Goal: Information Seeking & Learning: Find specific fact

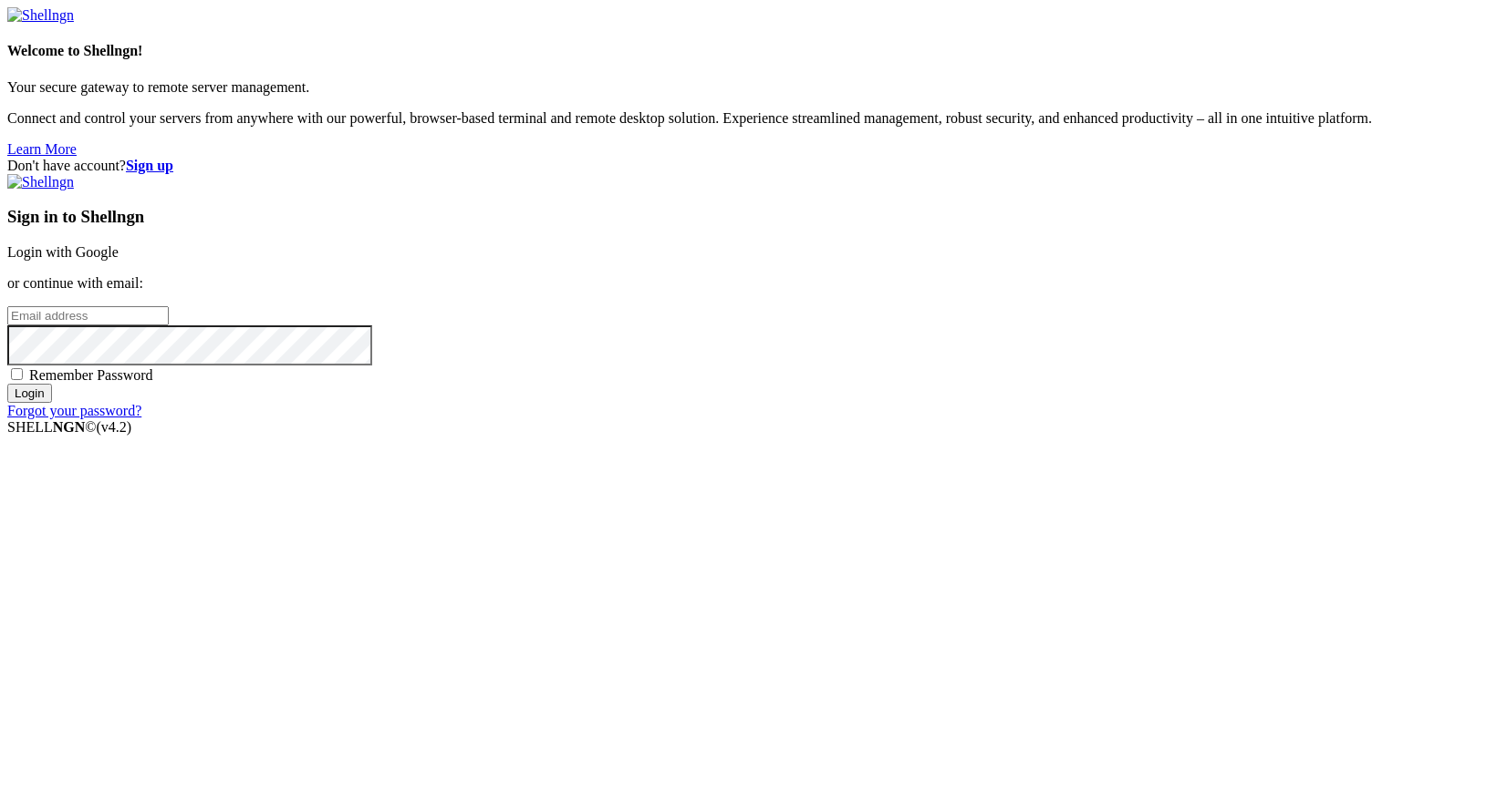
type input "[EMAIL_ADDRESS][DOMAIN_NAME]"
click at [52, 403] on input "Login" at bounding box center [29, 393] width 44 height 19
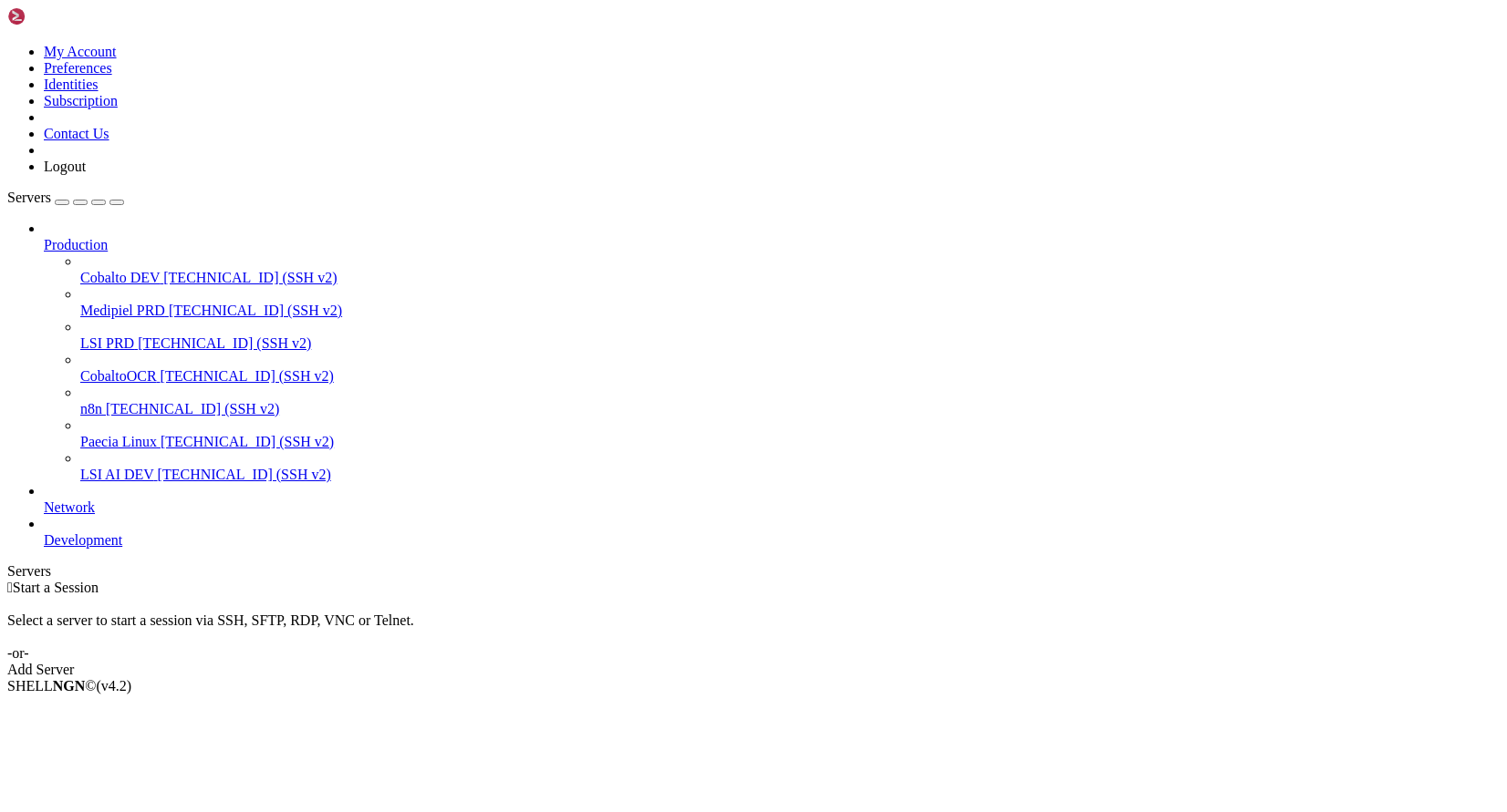
click at [127, 303] on span "Medipiel PRD" at bounding box center [123, 310] width 85 height 15
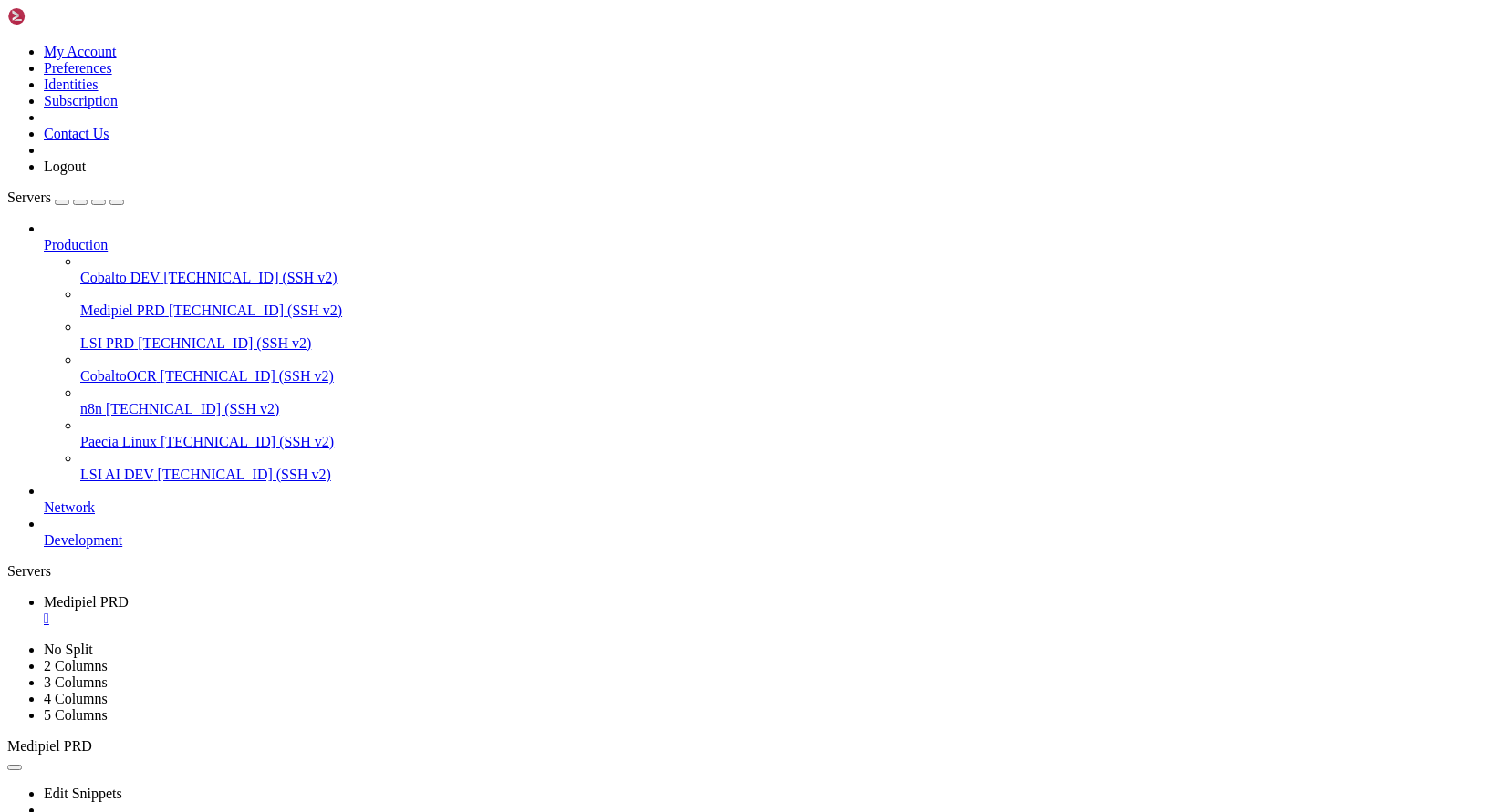
scroll to position [279, 0]
drag, startPoint x: 29, startPoint y: 1180, endPoint x: 312, endPoint y: 1426, distance: 375.0
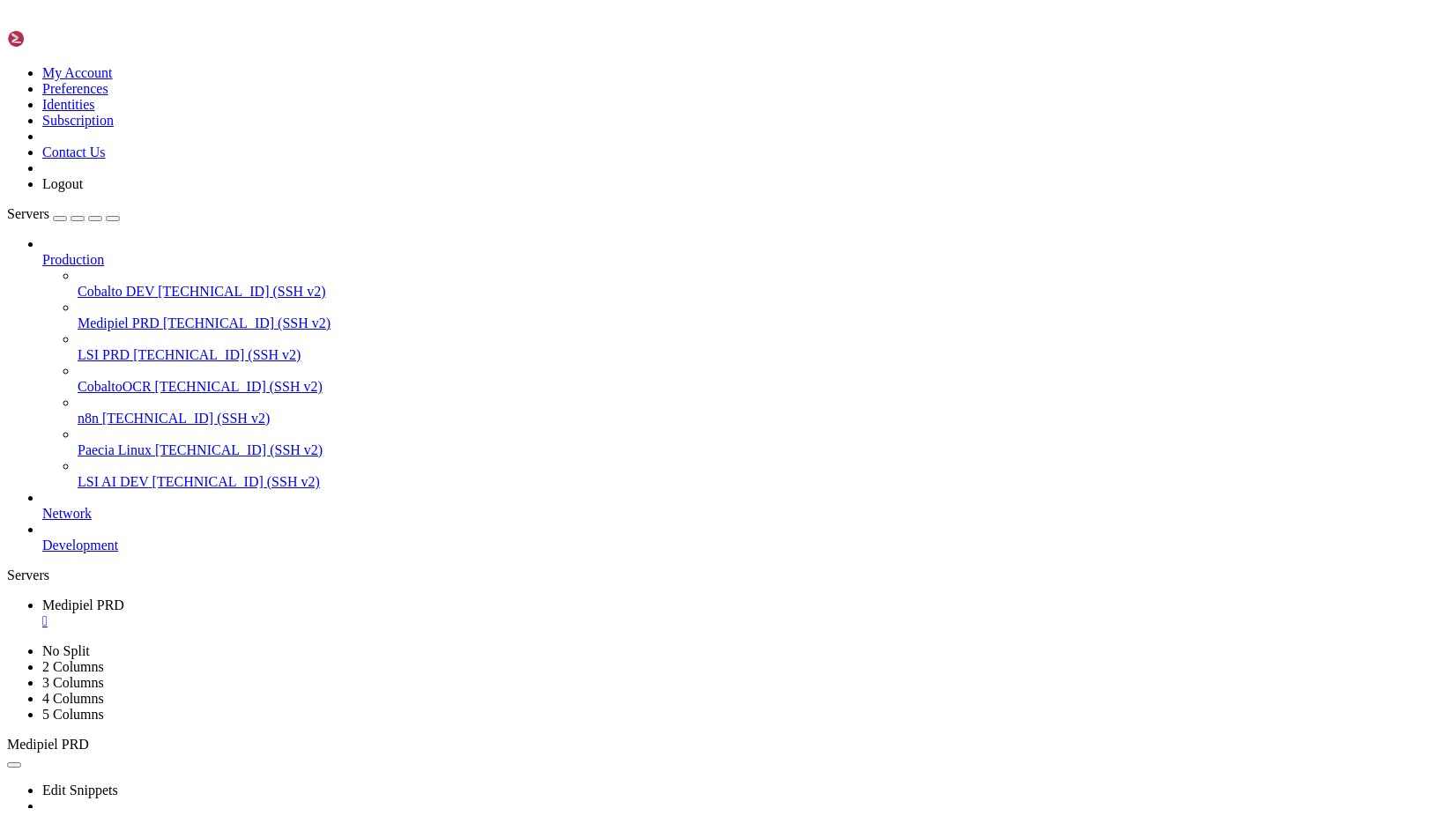
scroll to position [0, 0]
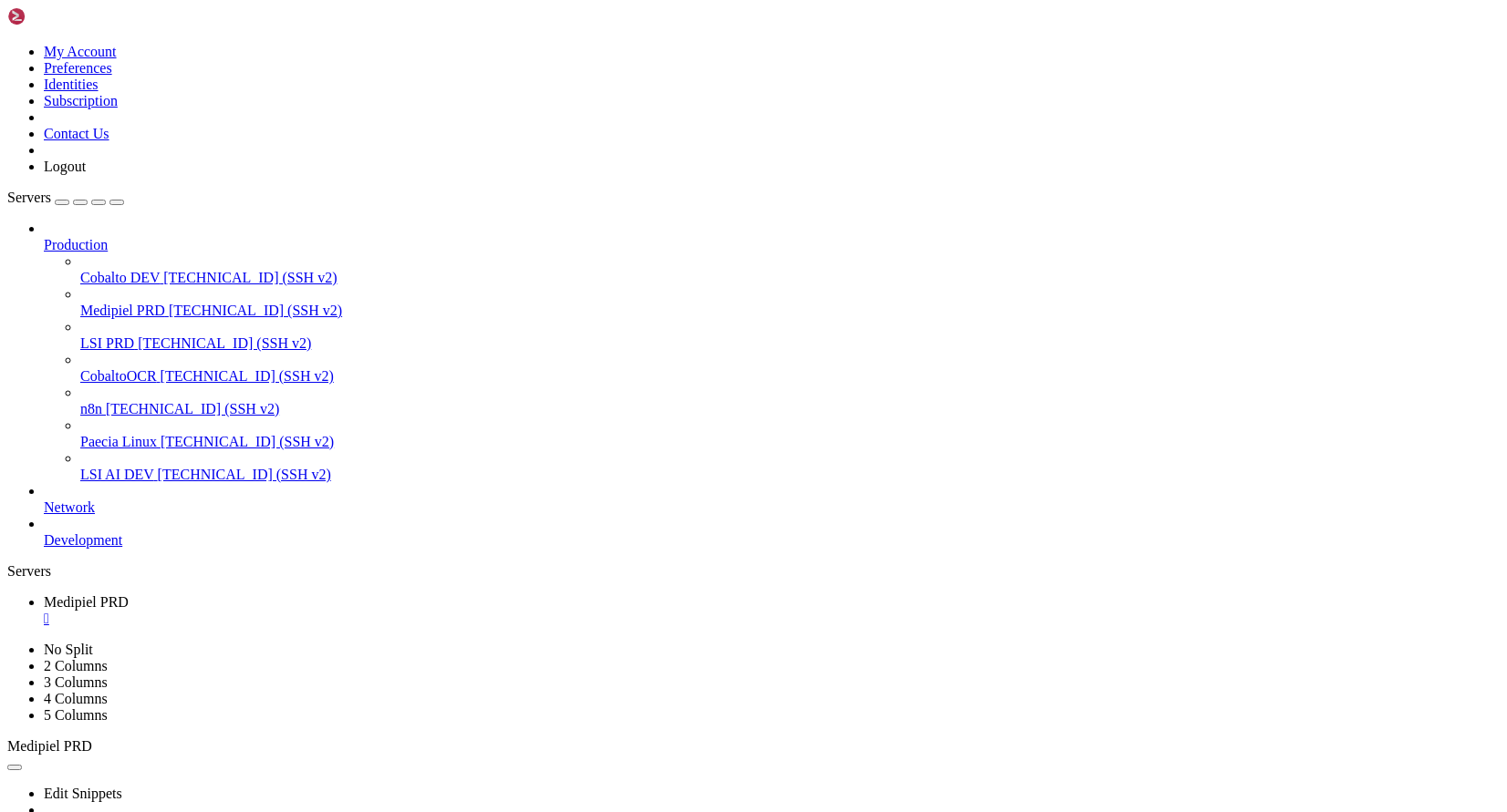
drag, startPoint x: 235, startPoint y: 955, endPoint x: 14, endPoint y: 956, distance: 221.0
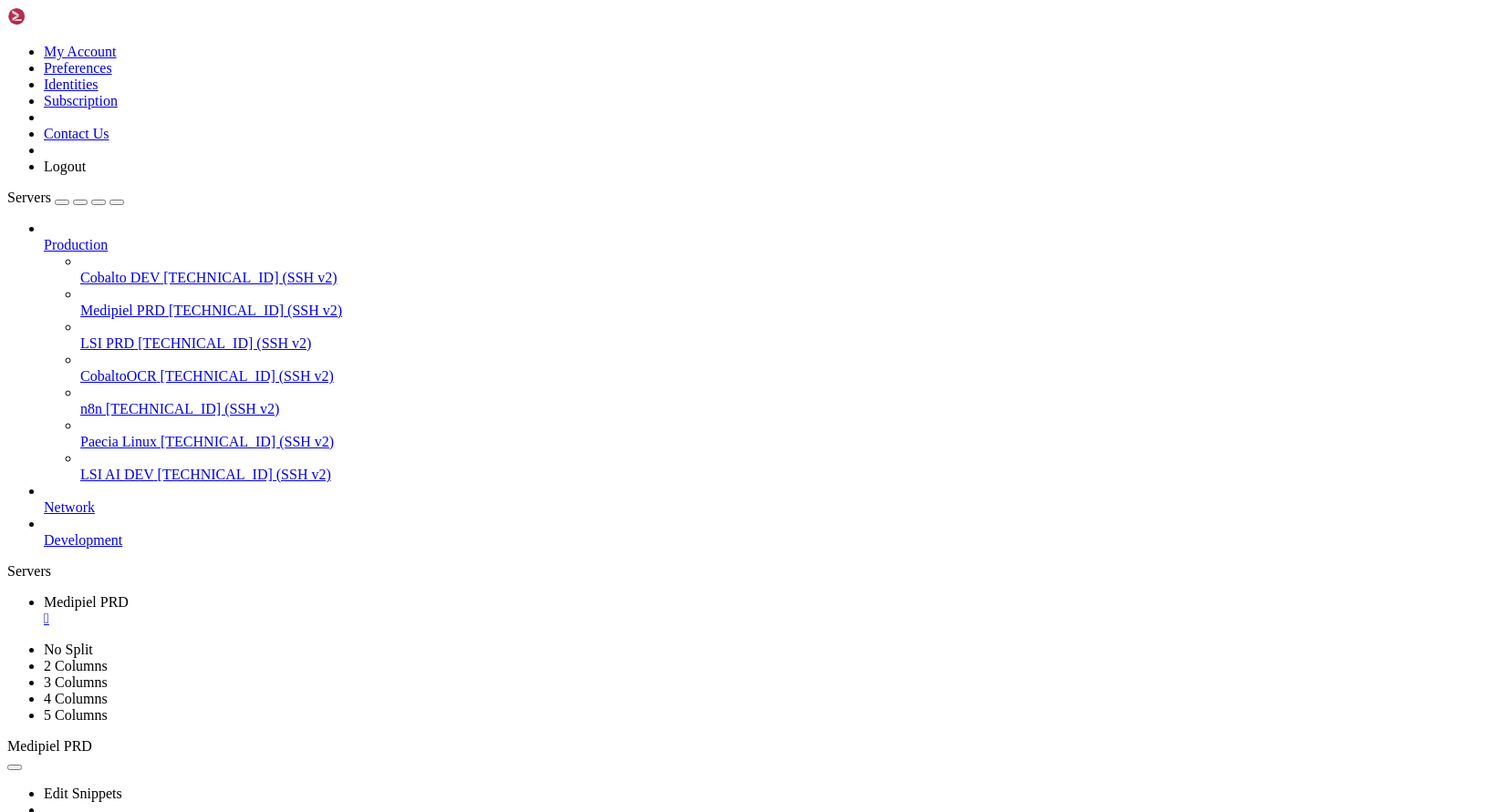
drag, startPoint x: 21, startPoint y: 962, endPoint x: 139, endPoint y: 962, distance: 118.0
drag, startPoint x: 22, startPoint y: 973, endPoint x: 120, endPoint y: 973, distance: 98.0
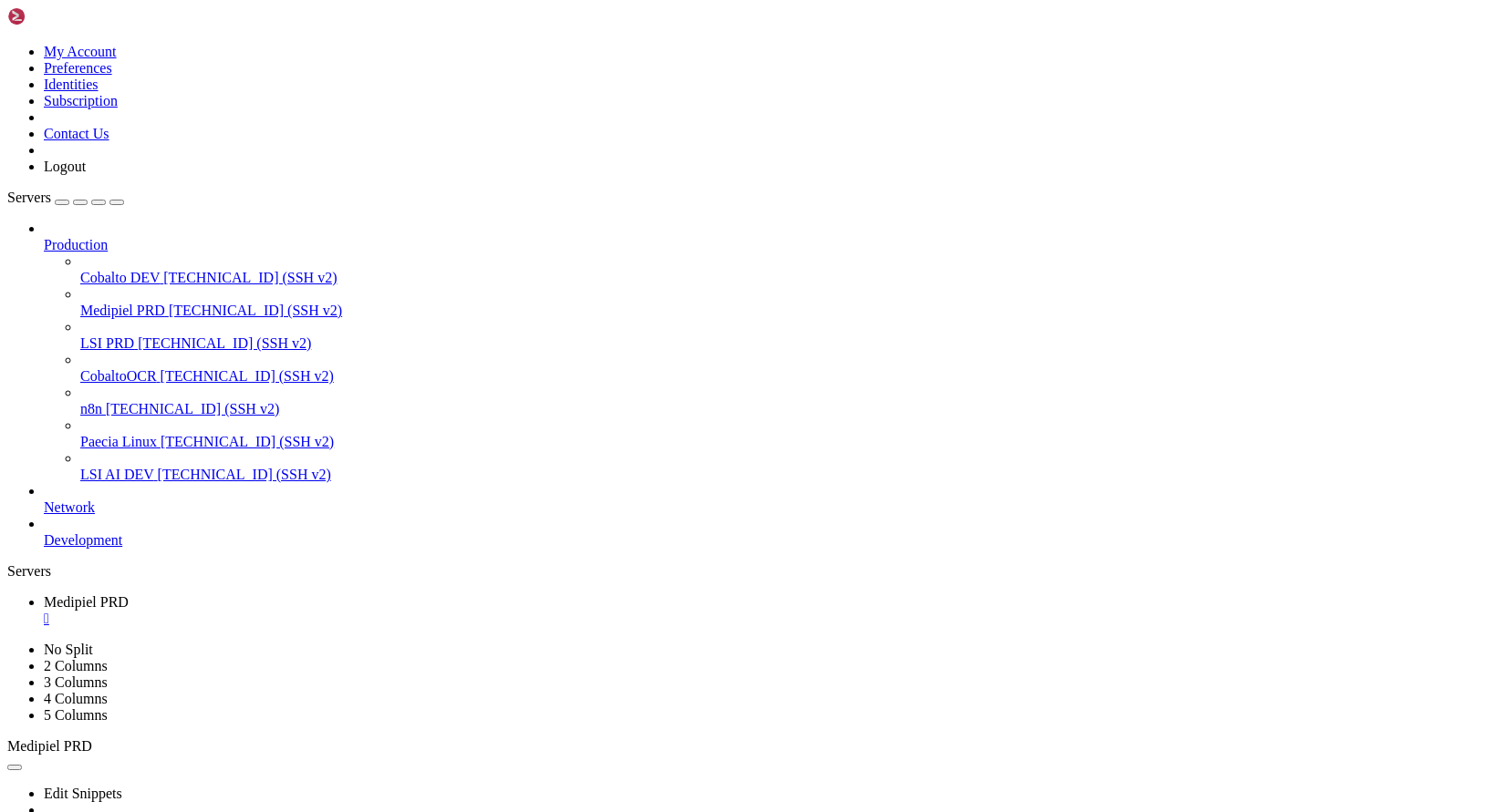
drag, startPoint x: 17, startPoint y: 1144, endPoint x: 225, endPoint y: 1149, distance: 208.1
drag, startPoint x: 20, startPoint y: 1320, endPoint x: 269, endPoint y: 1327, distance: 249.1
drag, startPoint x: 27, startPoint y: 1196, endPoint x: 231, endPoint y: 1199, distance: 204.0
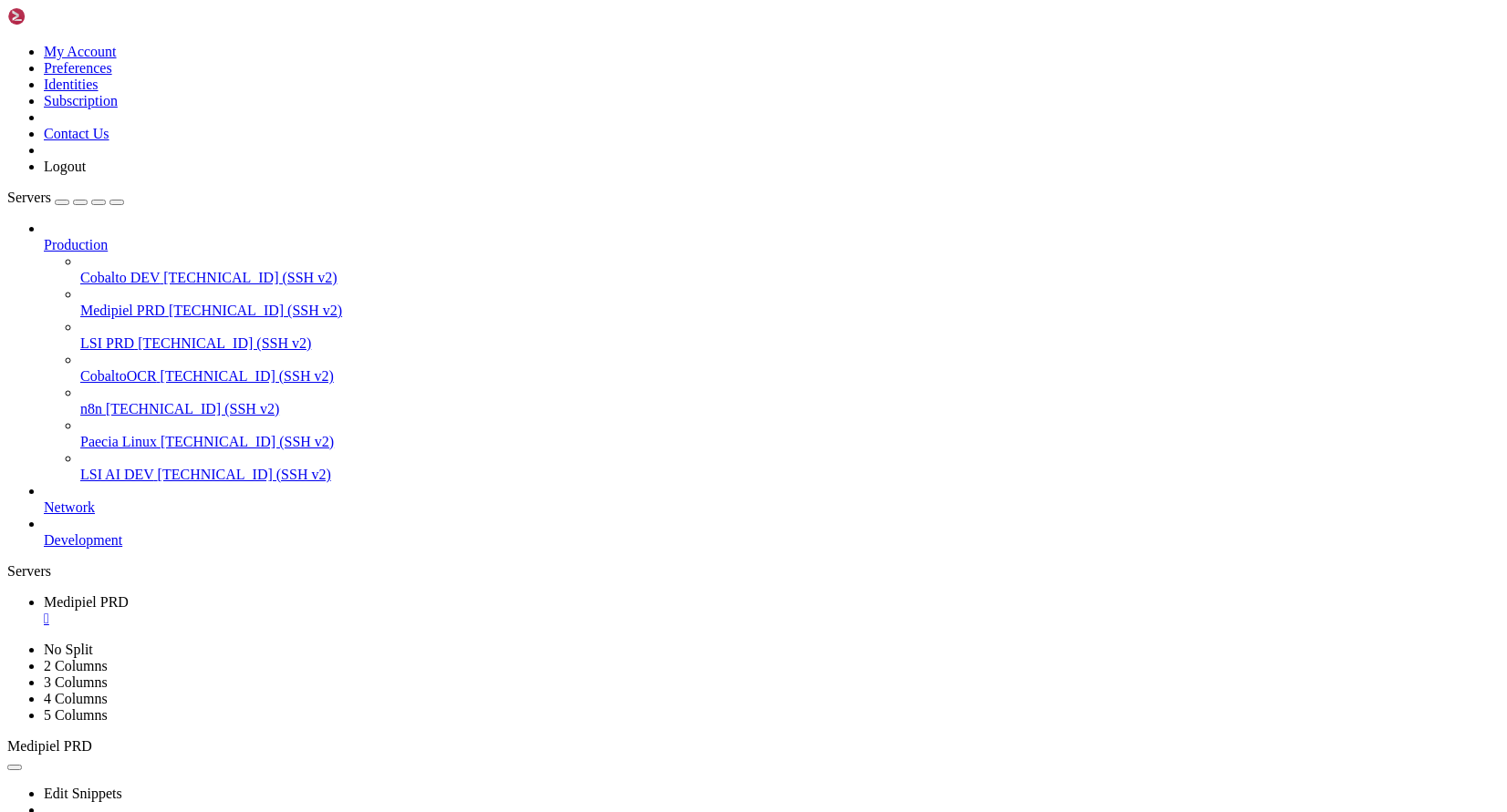
drag, startPoint x: 33, startPoint y: 1108, endPoint x: 171, endPoint y: 1113, distance: 138.1
drag, startPoint x: 22, startPoint y: 1083, endPoint x: 293, endPoint y: 1382, distance: 403.5
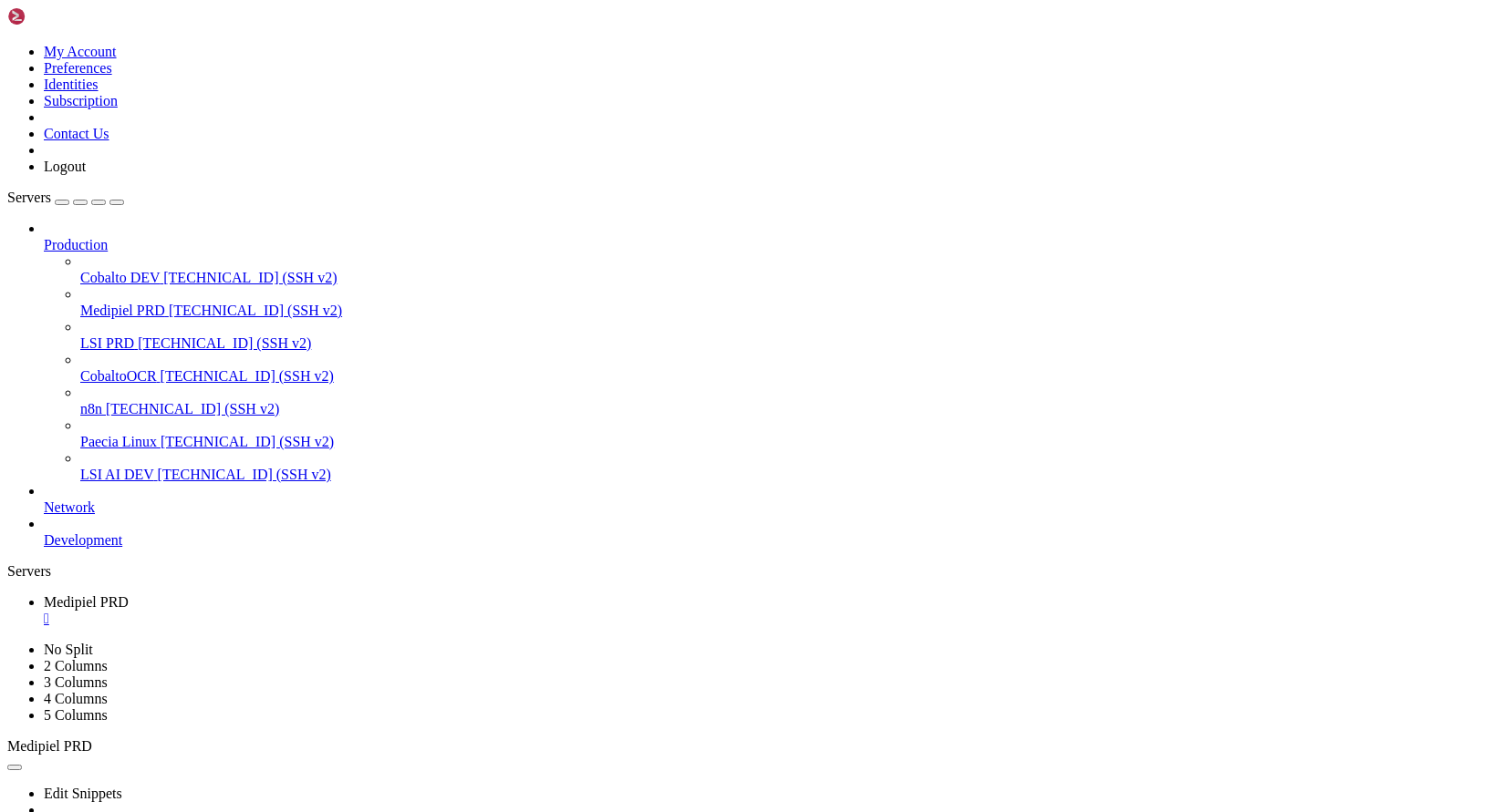
drag, startPoint x: 25, startPoint y: 1087, endPoint x: 170, endPoint y: 1081, distance: 145.1
drag, startPoint x: 278, startPoint y: 1278, endPoint x: 430, endPoint y: 1278, distance: 152.0
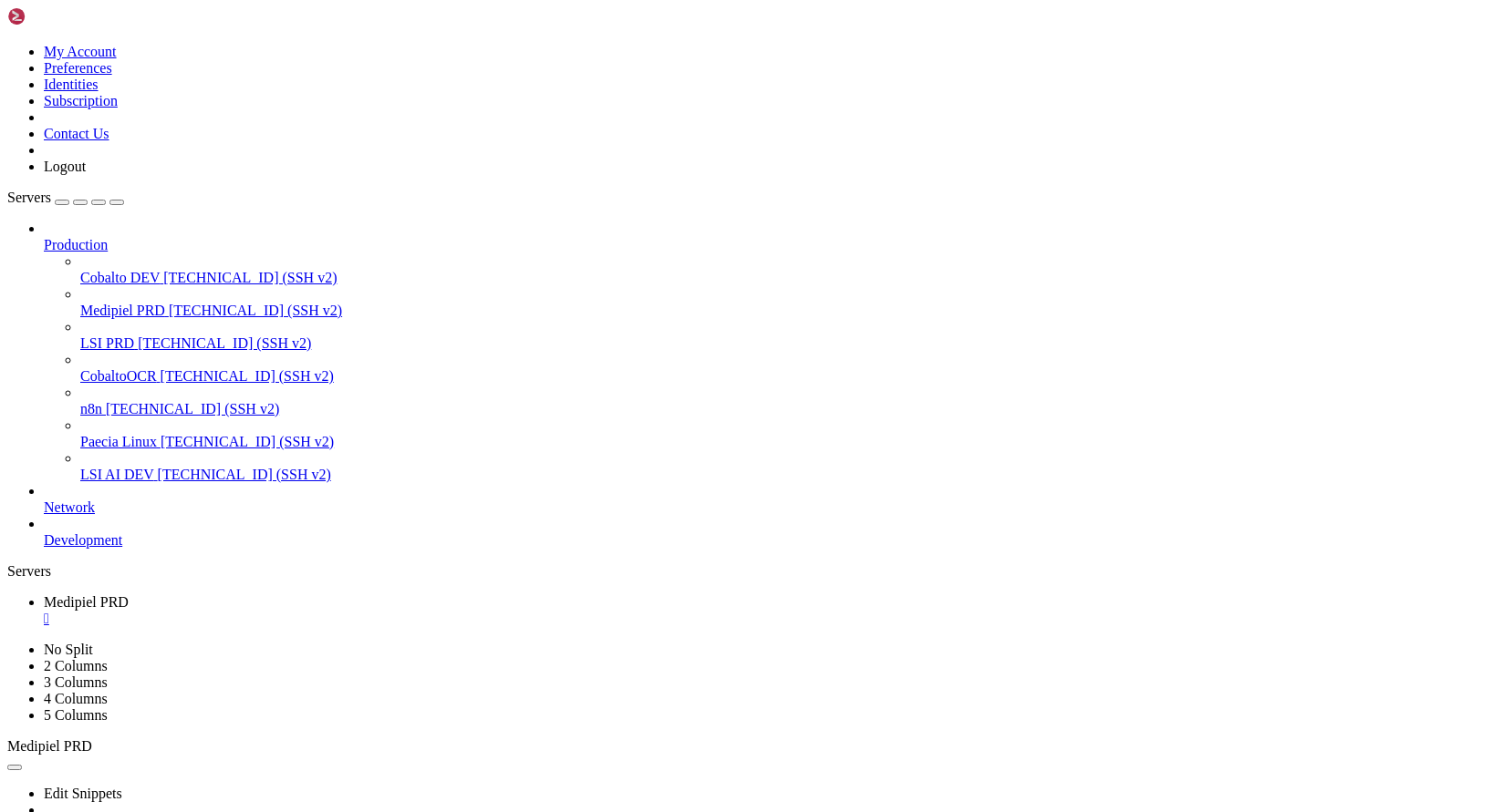
drag, startPoint x: 60, startPoint y: 1283, endPoint x: 279, endPoint y: 1282, distance: 219.0
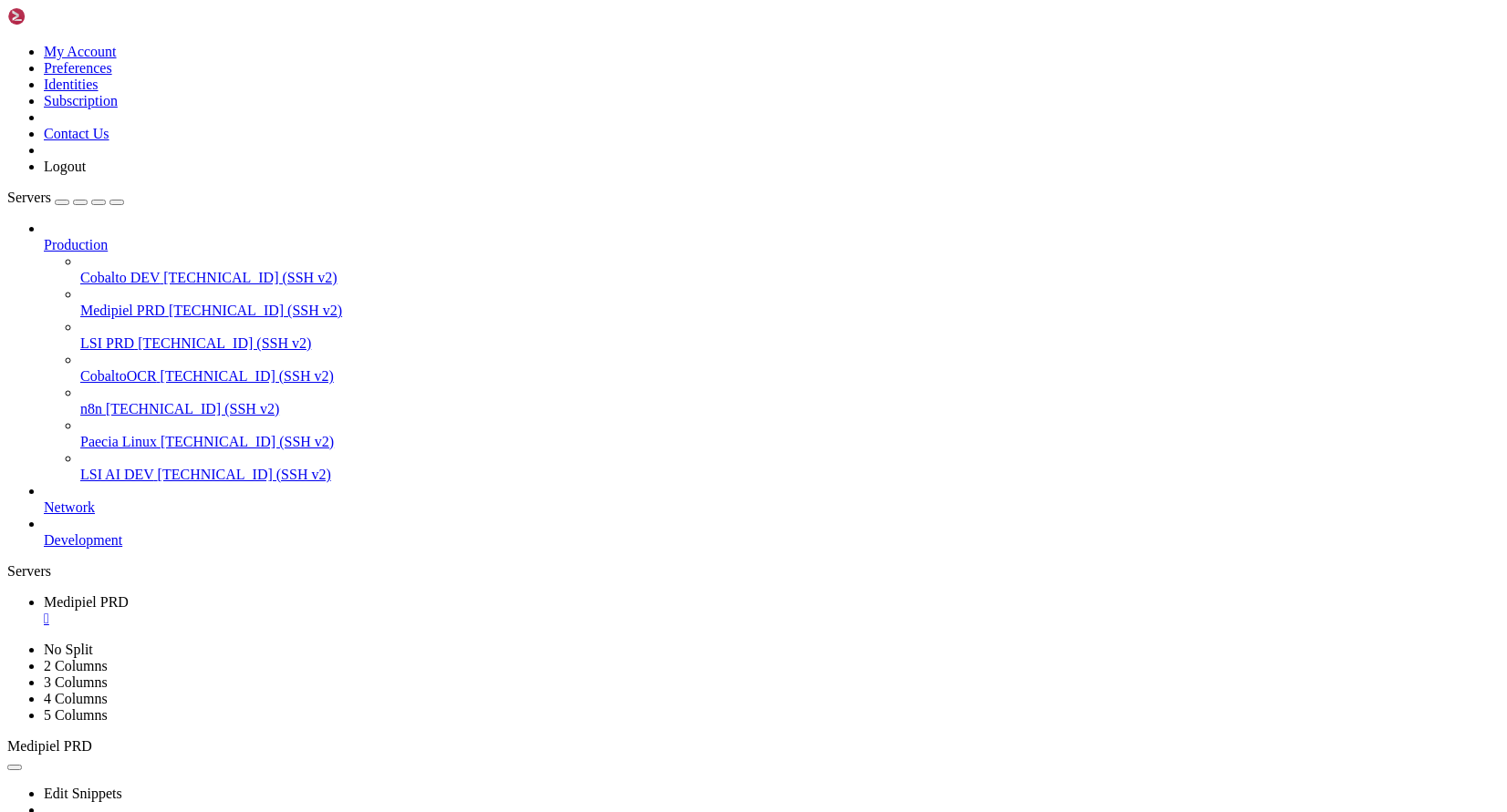
drag, startPoint x: 286, startPoint y: 1278, endPoint x: 424, endPoint y: 1276, distance: 138.0
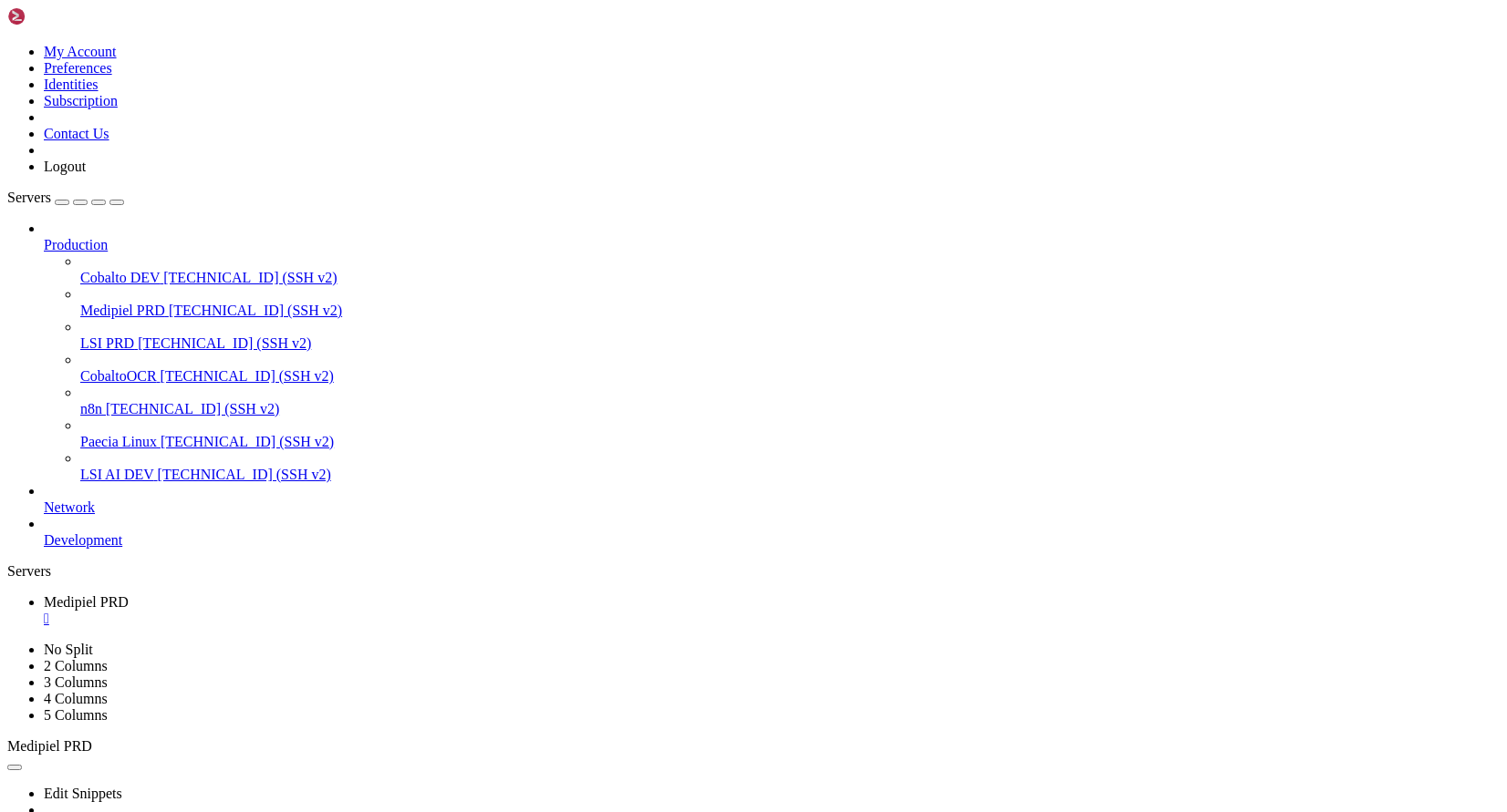
drag, startPoint x: 557, startPoint y: 1279, endPoint x: 617, endPoint y: 1279, distance: 60.0
drag, startPoint x: 72, startPoint y: 1280, endPoint x: 705, endPoint y: 1277, distance: 633.0
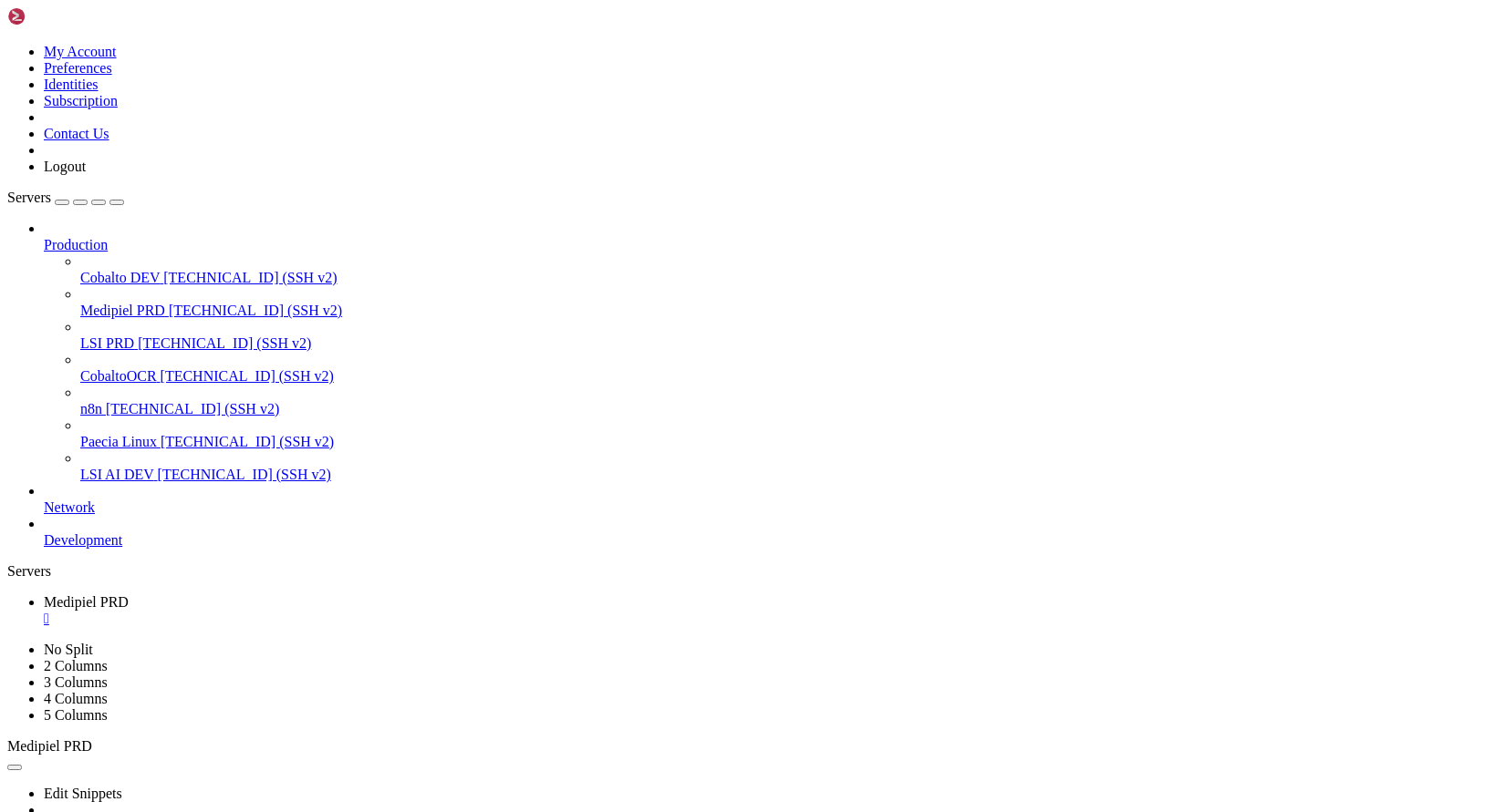
drag, startPoint x: 1067, startPoint y: 1279, endPoint x: 48, endPoint y: 1273, distance: 1019.0
drag, startPoint x: 269, startPoint y: 1307, endPoint x: 85, endPoint y: 1307, distance: 184.0
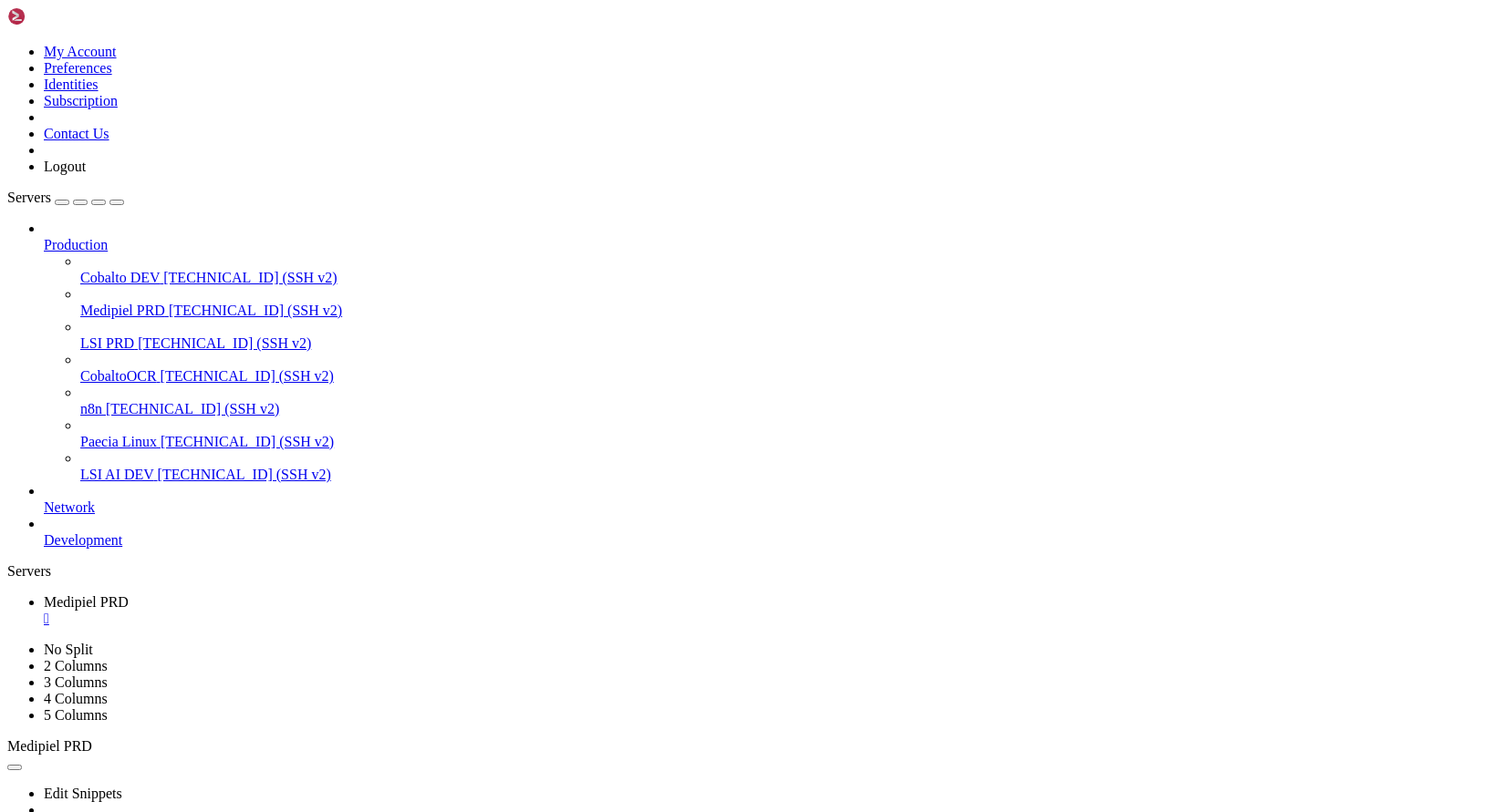
drag, startPoint x: 312, startPoint y: 1326, endPoint x: 31, endPoint y: 1081, distance: 372.8
drag, startPoint x: 310, startPoint y: 1331, endPoint x: 16, endPoint y: 1153, distance: 343.7
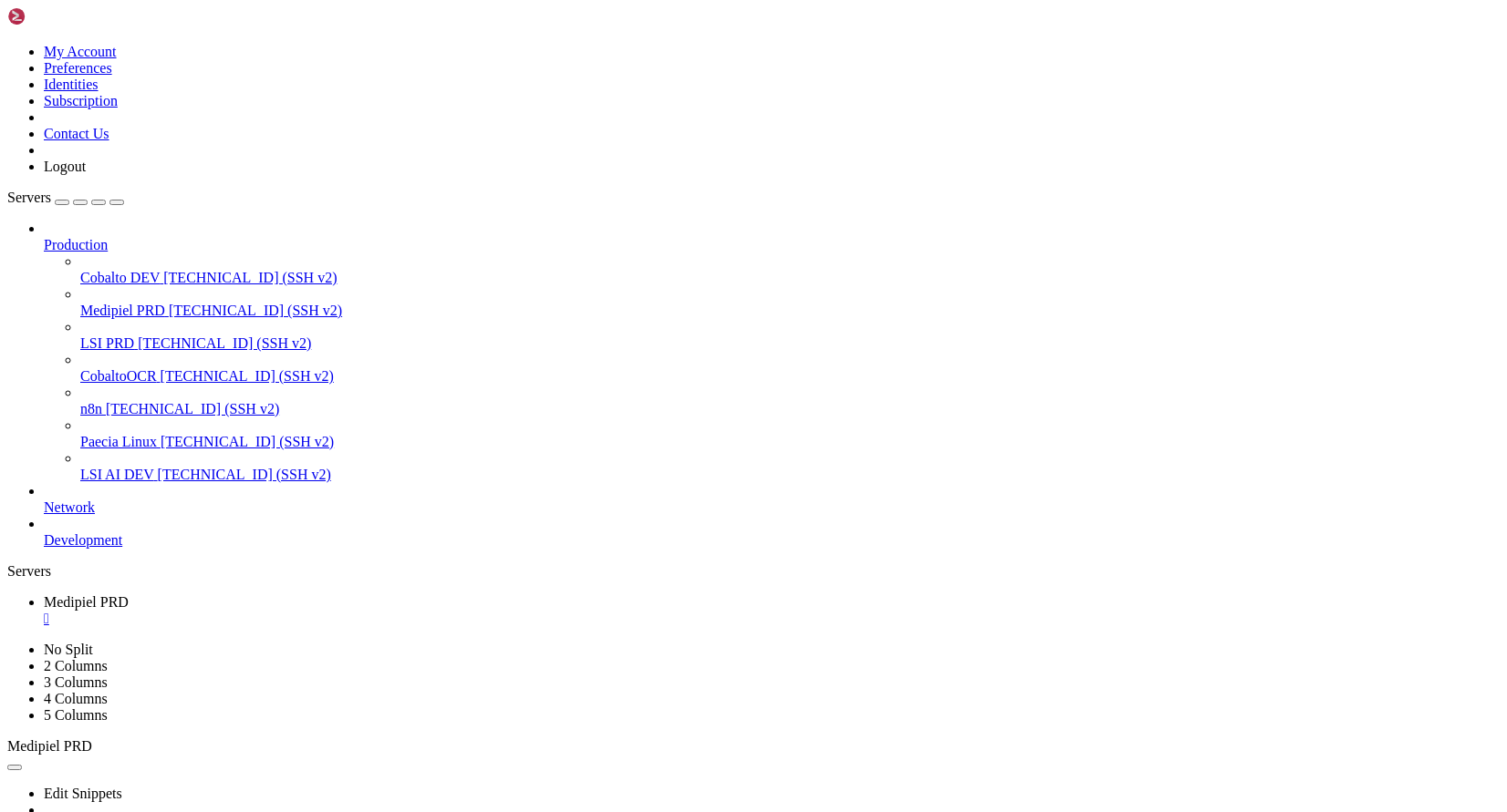
drag, startPoint x: 47, startPoint y: 1281, endPoint x: 1074, endPoint y: 1329, distance: 1028.1
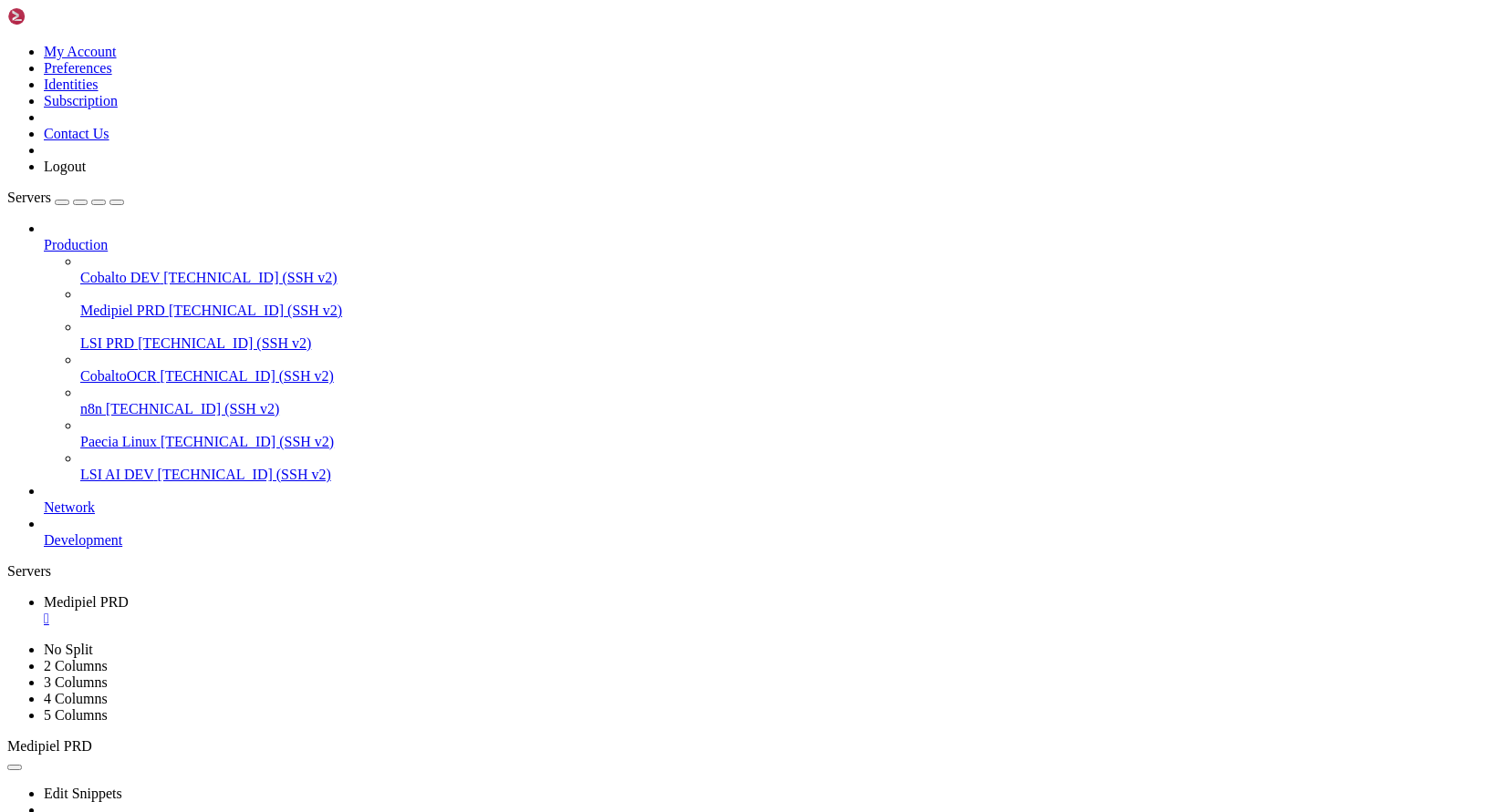
drag, startPoint x: 26, startPoint y: 1078, endPoint x: 289, endPoint y: 1316, distance: 354.7
drag, startPoint x: 55, startPoint y: 1213, endPoint x: 363, endPoint y: 1212, distance: 308.0
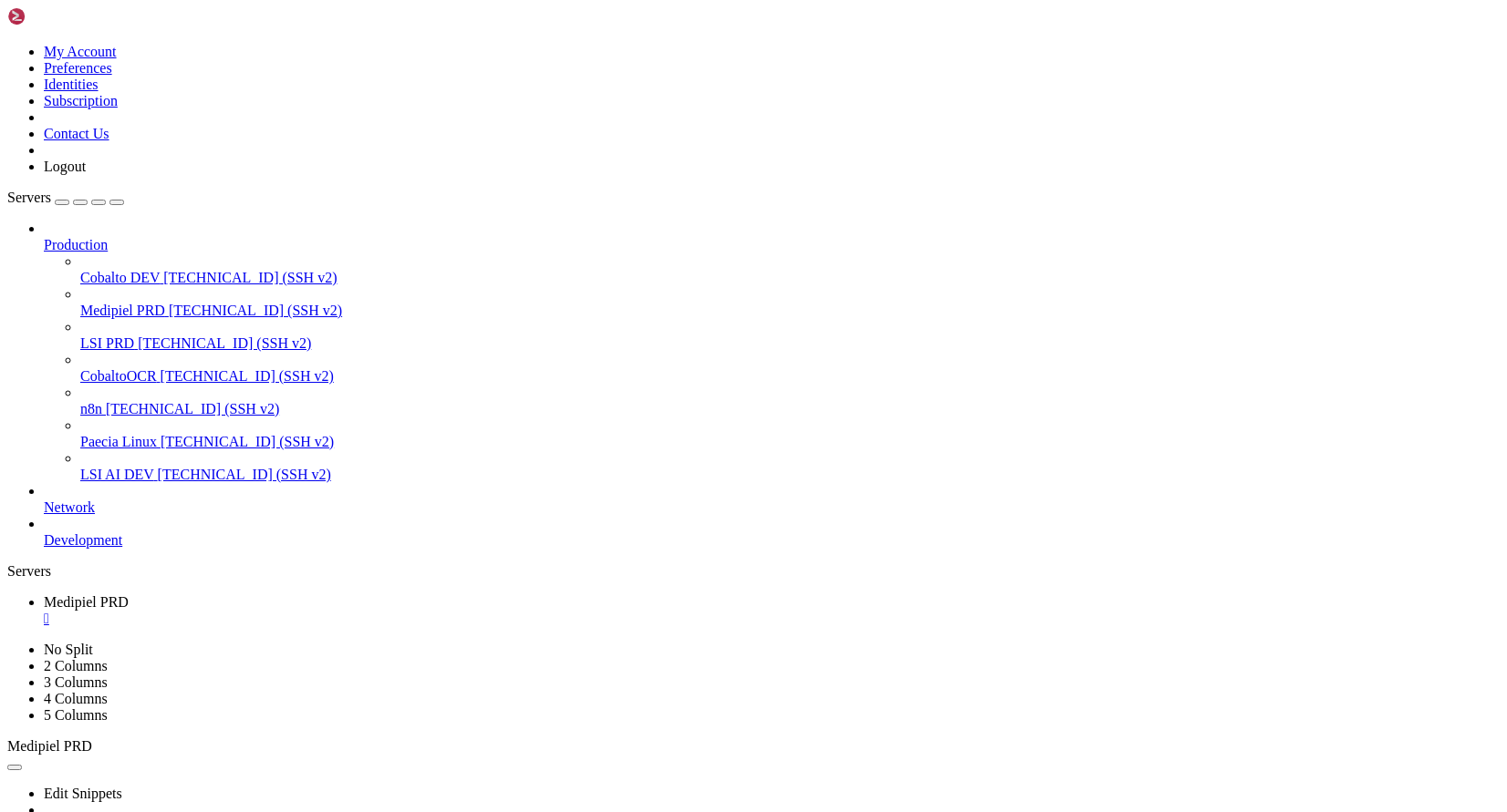
drag, startPoint x: 369, startPoint y: 1213, endPoint x: 261, endPoint y: 1211, distance: 108.0
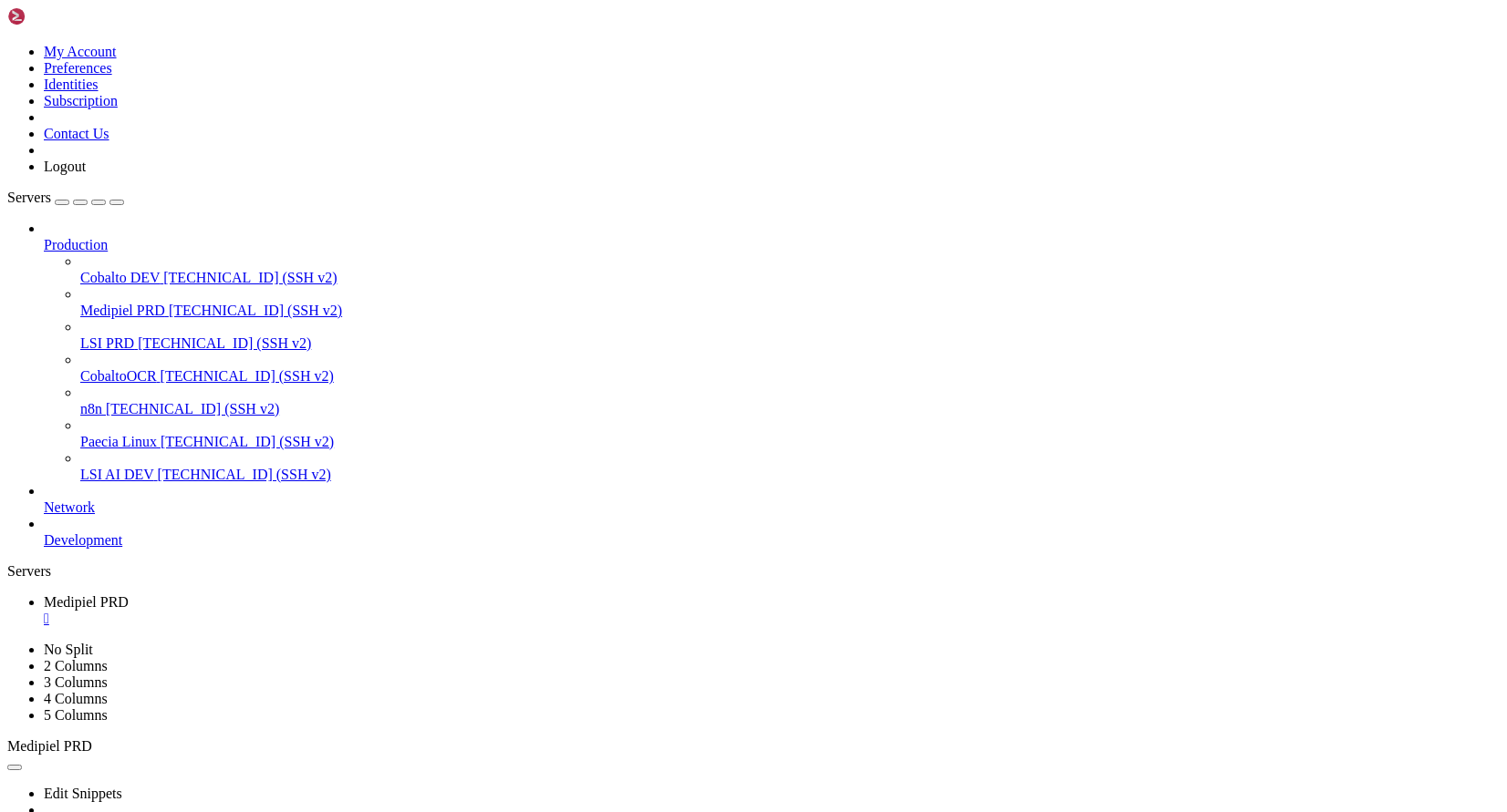
drag, startPoint x: 40, startPoint y: 1146, endPoint x: 318, endPoint y: 1327, distance: 331.7
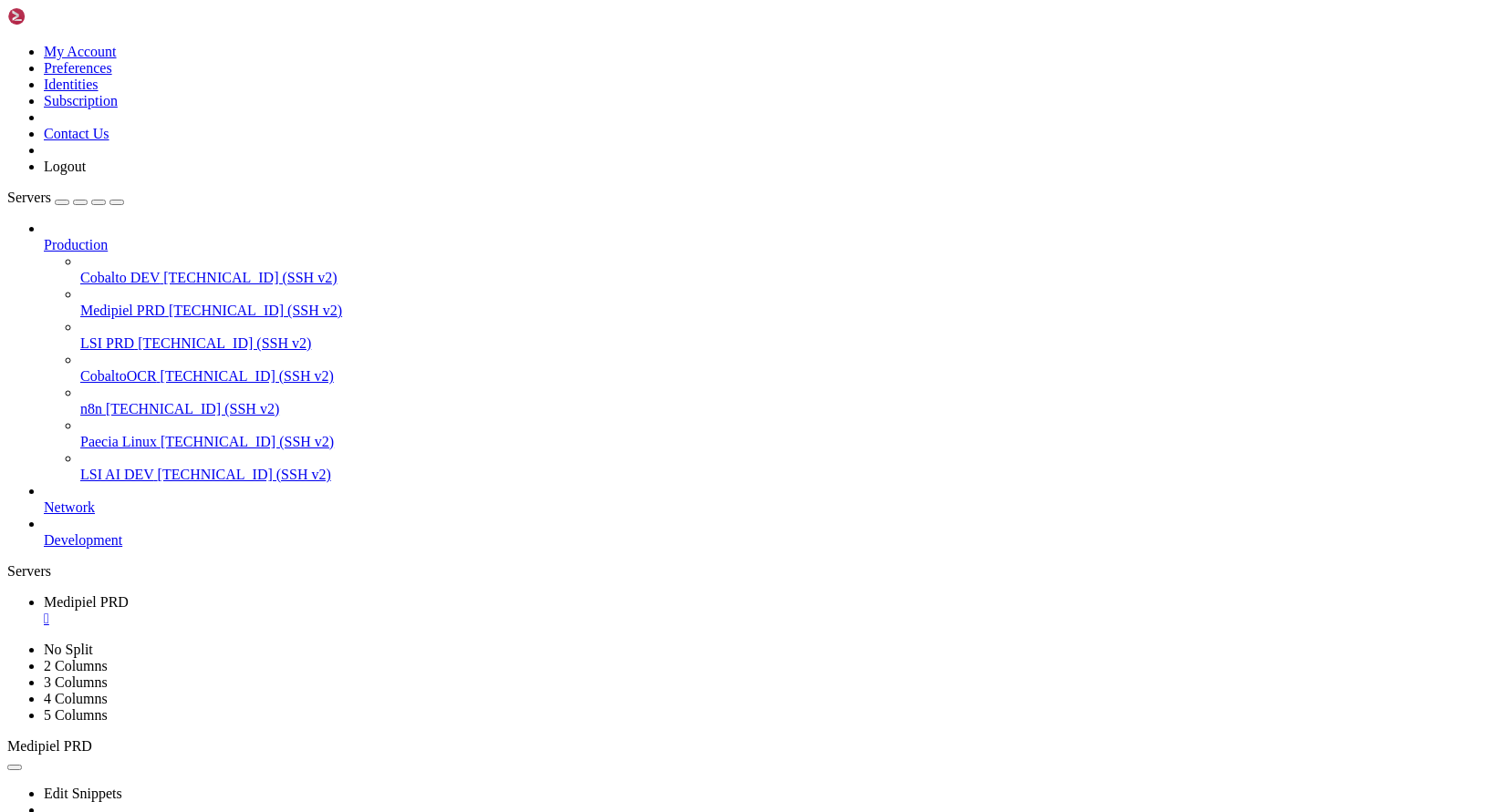
drag, startPoint x: 21, startPoint y: 1149, endPoint x: 292, endPoint y: 1326, distance: 323.7
drag, startPoint x: 33, startPoint y: 1106, endPoint x: 359, endPoint y: 1115, distance: 326.1
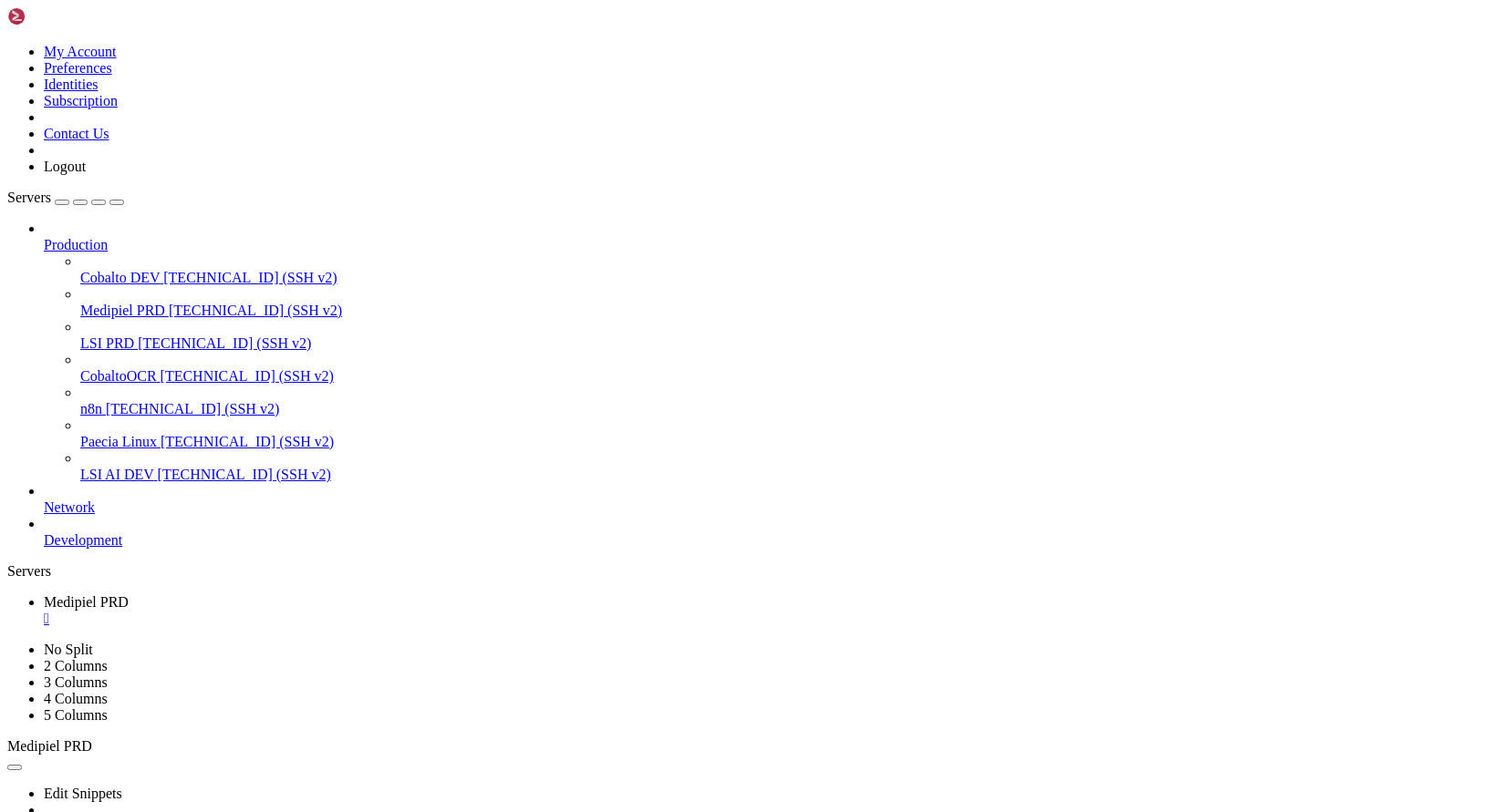
drag, startPoint x: 39, startPoint y: 1118, endPoint x: 305, endPoint y: 1440, distance: 417.7
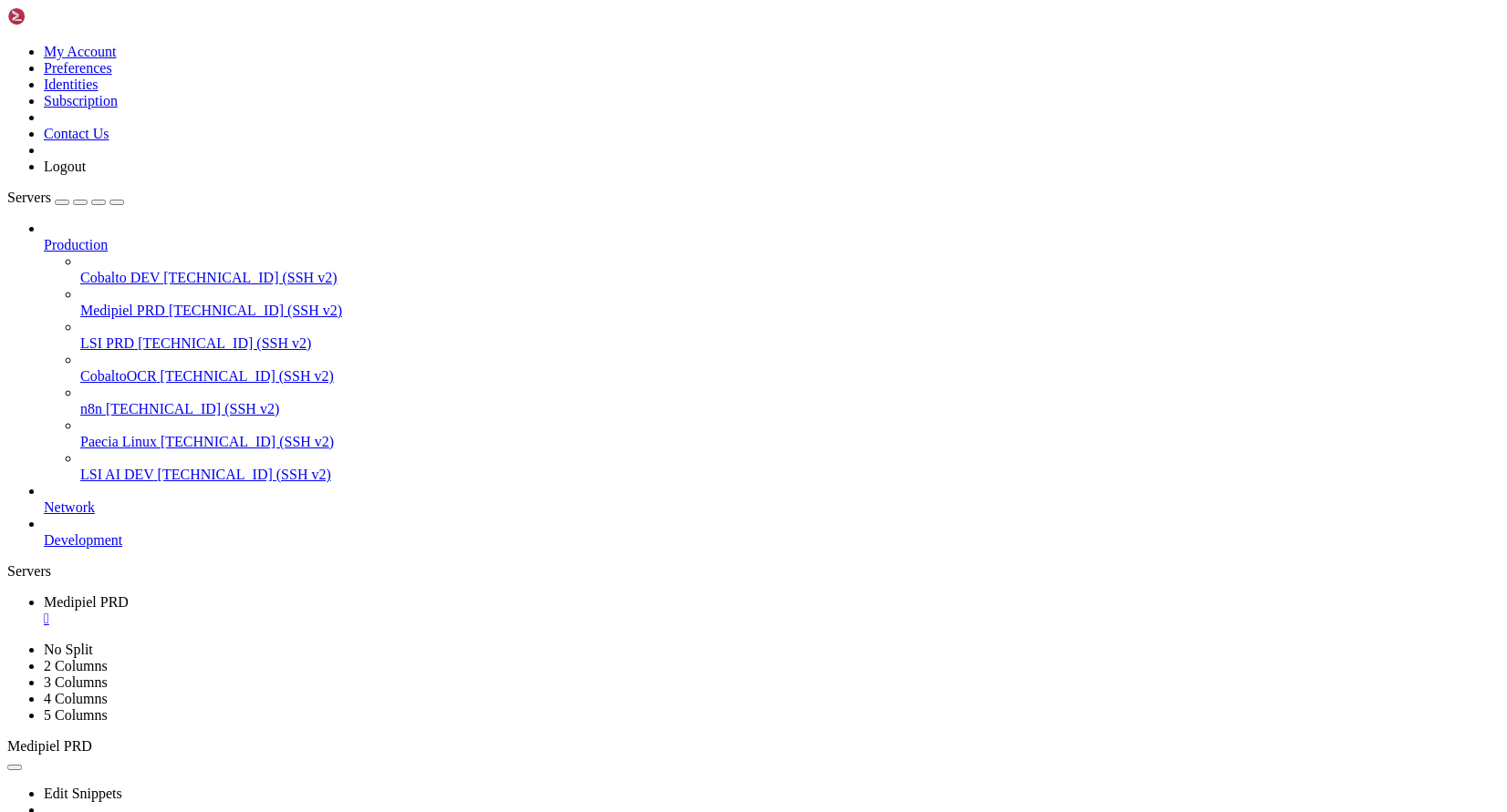
drag, startPoint x: 38, startPoint y: 1100, endPoint x: 345, endPoint y: 1169, distance: 314.7
drag, startPoint x: 44, startPoint y: 1096, endPoint x: 347, endPoint y: 1097, distance: 303.0
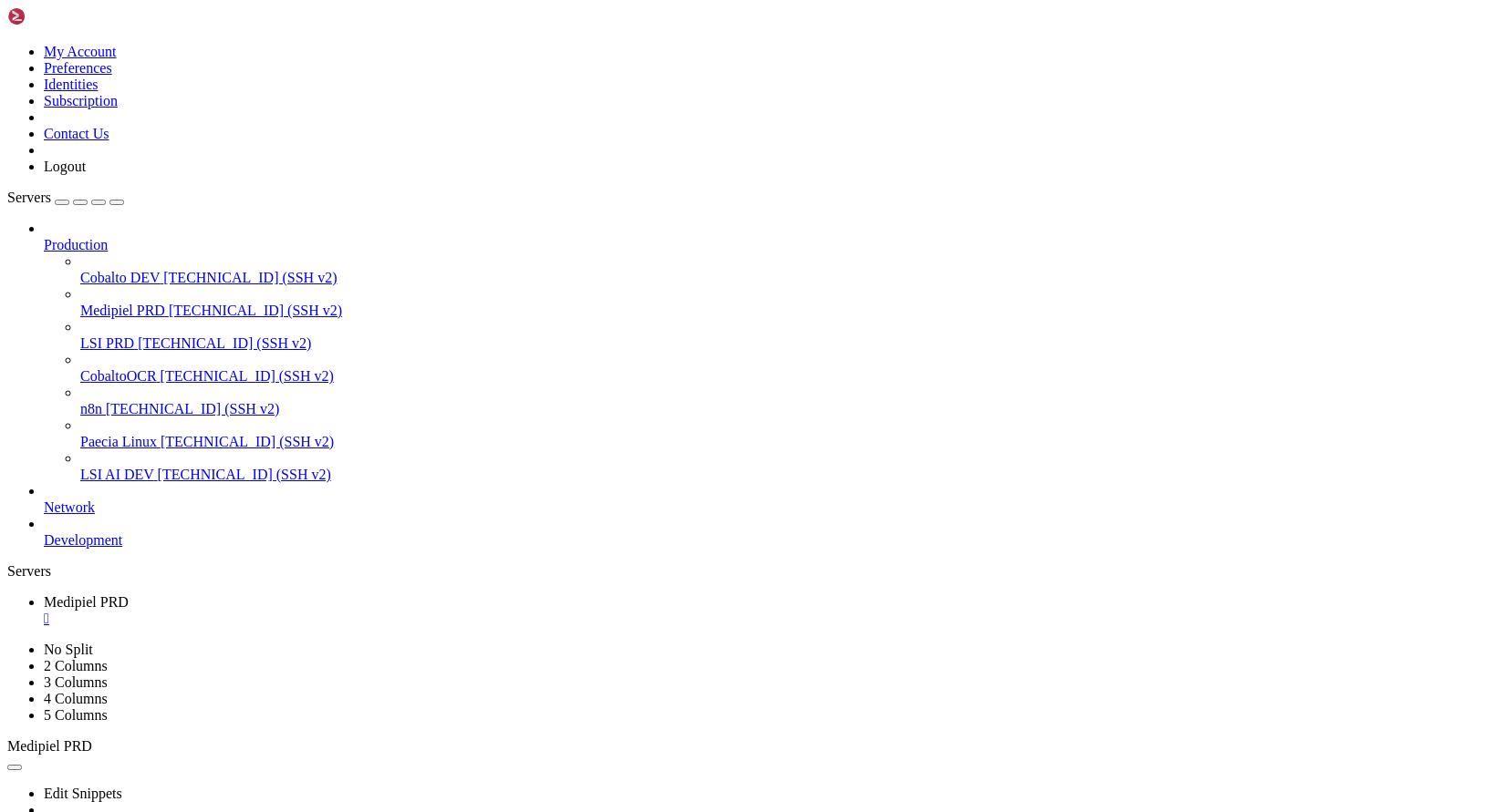
drag, startPoint x: 24, startPoint y: 1085, endPoint x: 375, endPoint y: 1089, distance: 351.0
drag, startPoint x: 27, startPoint y: 1146, endPoint x: 319, endPoint y: 1334, distance: 347.3
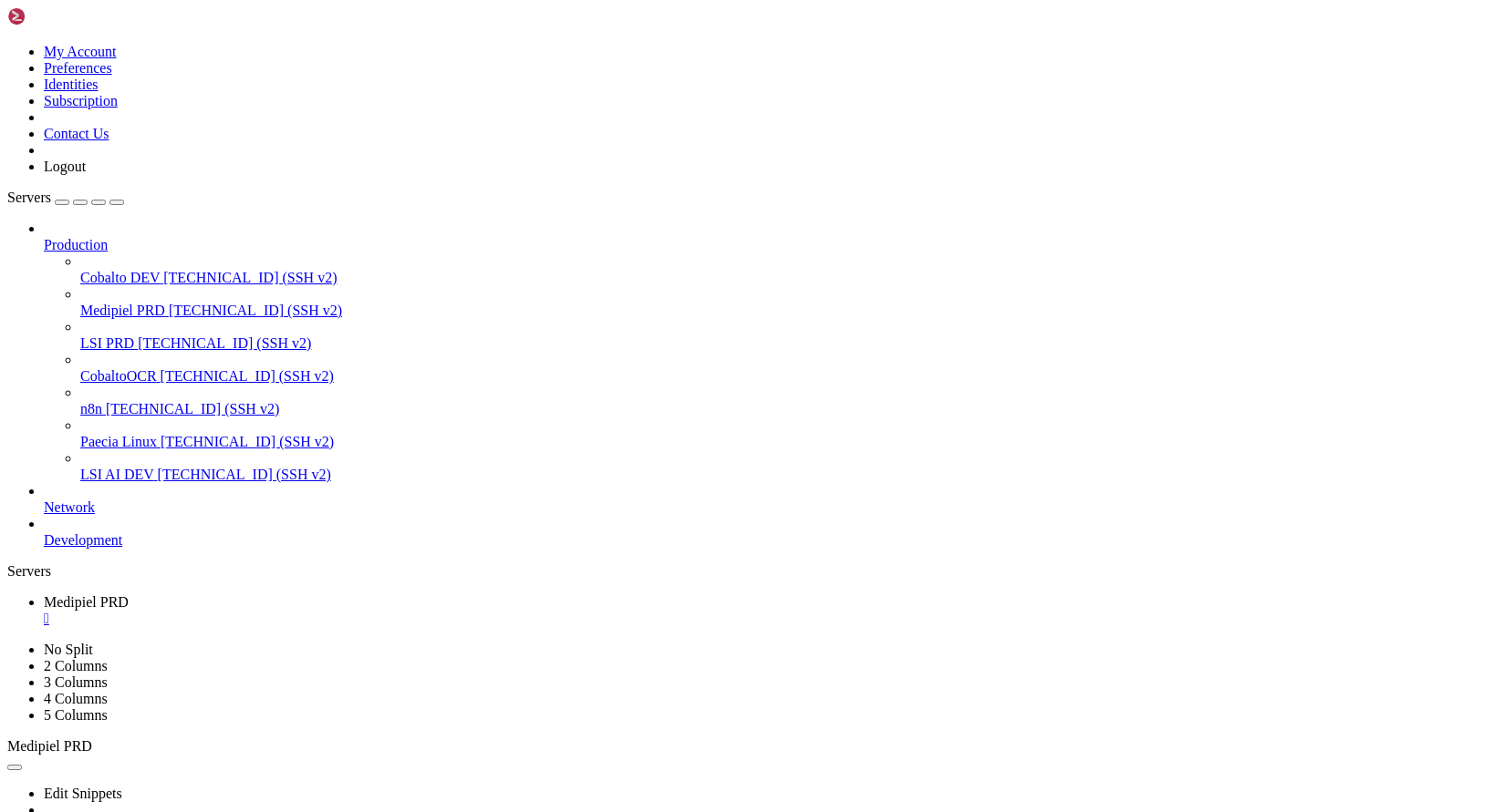
drag, startPoint x: 343, startPoint y: 1099, endPoint x: 233, endPoint y: 1101, distance: 110.0
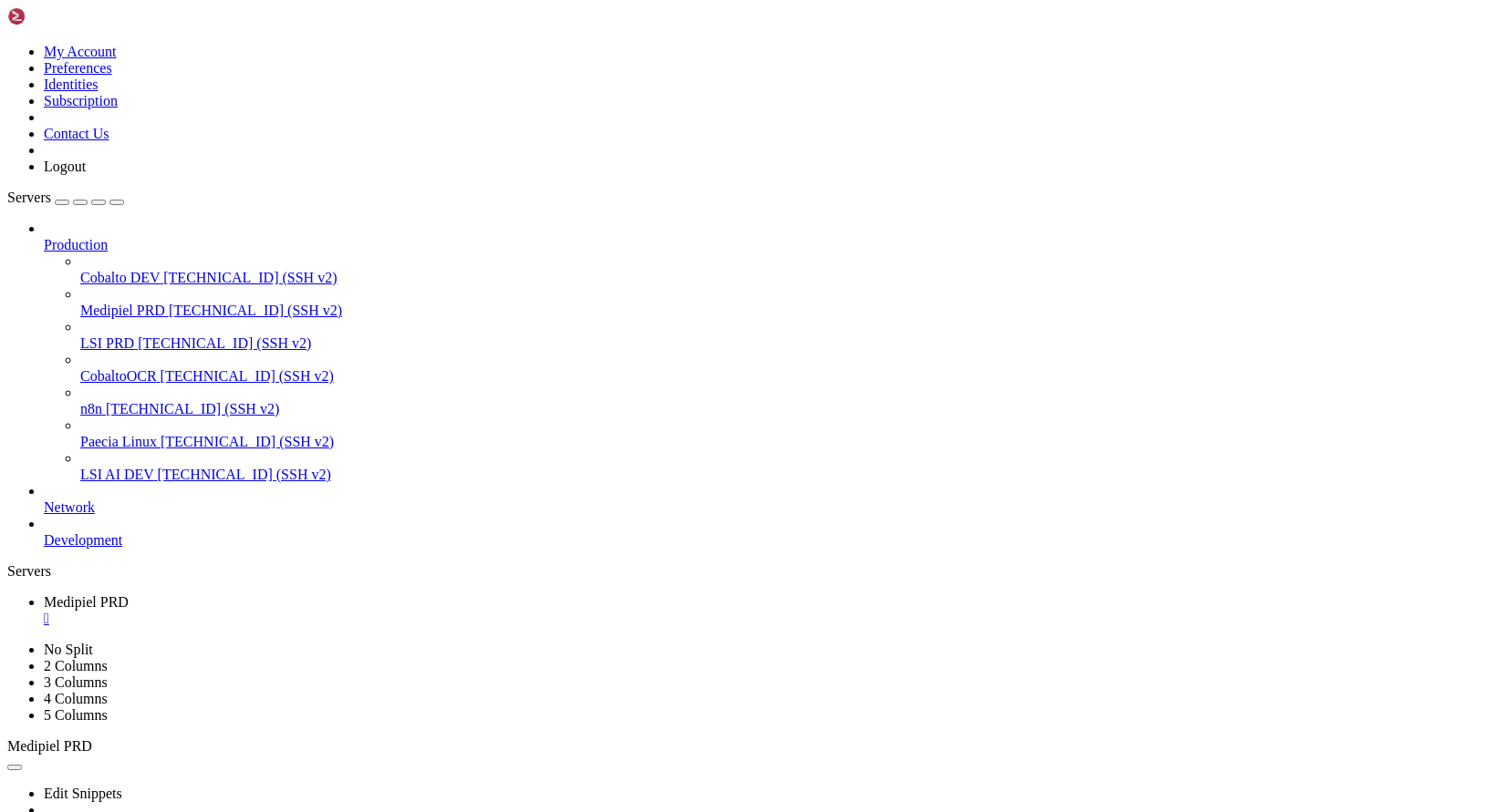
drag, startPoint x: 40, startPoint y: 1100, endPoint x: 364, endPoint y: 1102, distance: 324.0
drag, startPoint x: 358, startPoint y: 1095, endPoint x: 42, endPoint y: 1095, distance: 316.0
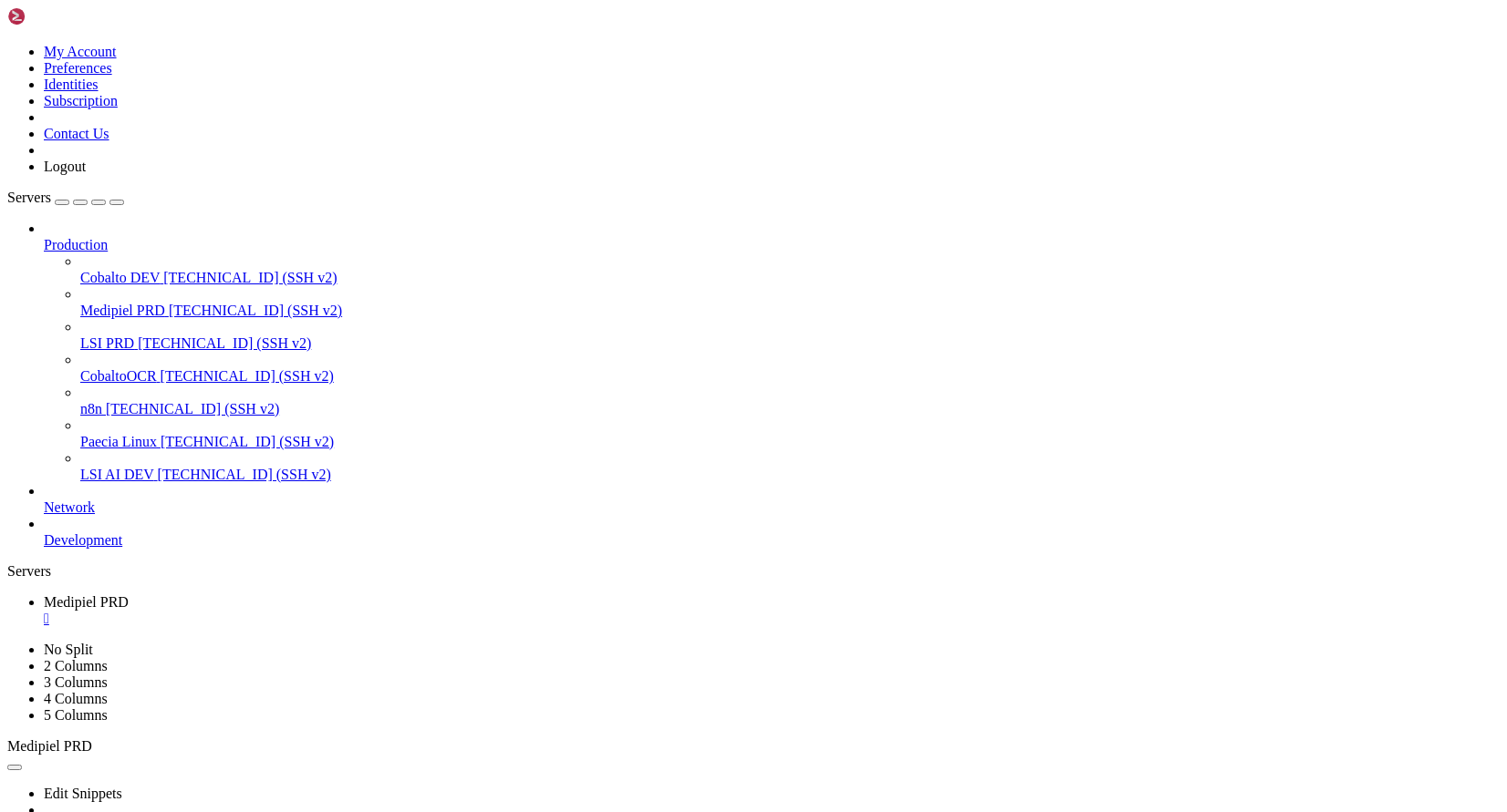
drag, startPoint x: 327, startPoint y: 1309, endPoint x: 448, endPoint y: 1312, distance: 121.0
